Goal: Navigation & Orientation: Find specific page/section

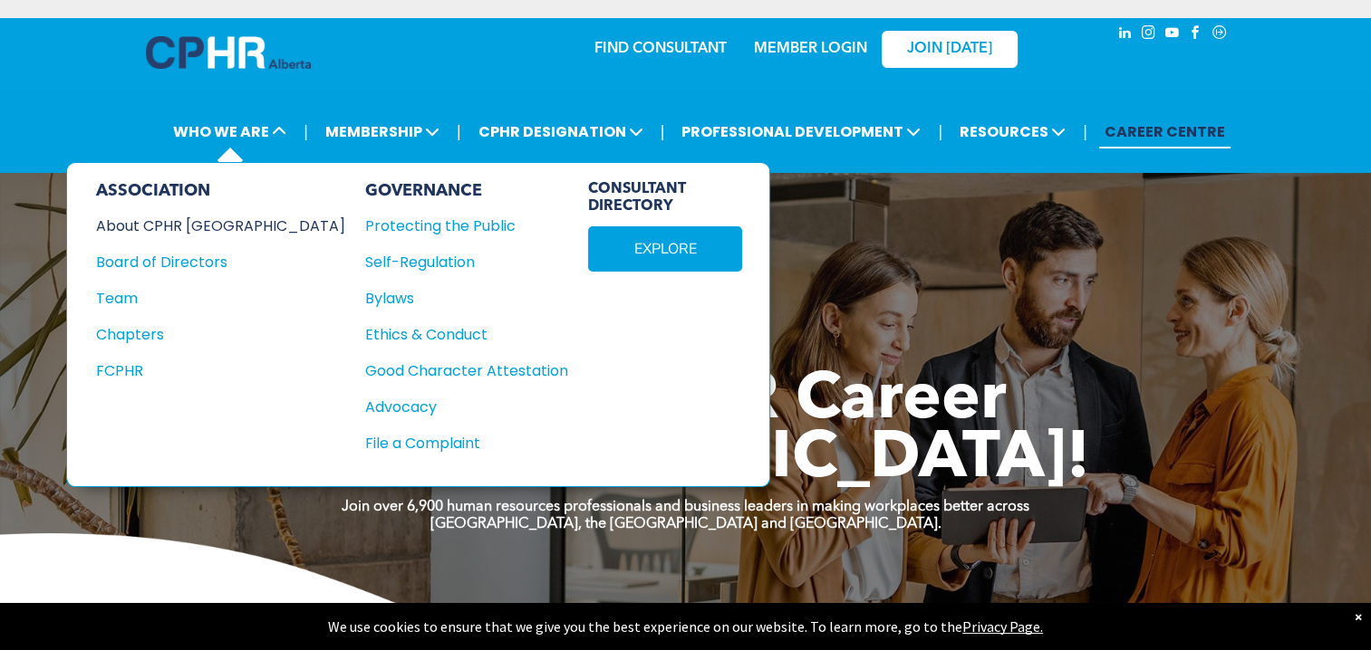
click at [204, 228] on div "About CPHR Alberta" at bounding box center [208, 226] width 225 height 23
